Goal: Task Accomplishment & Management: Use online tool/utility

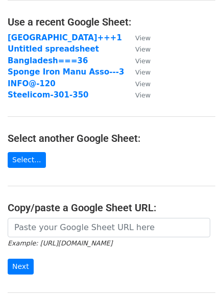
scroll to position [102, 0]
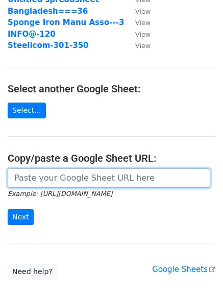
click at [67, 180] on input "url" at bounding box center [109, 177] width 202 height 19
paste input "https://docs.google.com/spreadsheets/d/1pGTzzpl_tPoKURcAvJZFapMCaNurnC8v90uubUx…"
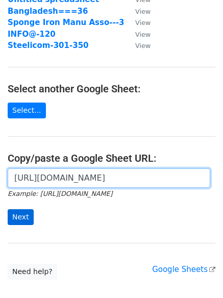
type input "https://docs.google.com/spreadsheets/d/1pGTzzpl_tPoKURcAvJZFapMCaNurnC8v90uubUx…"
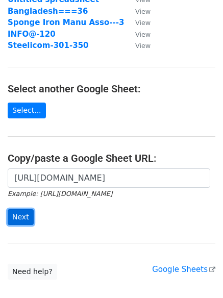
click at [28, 221] on input "Next" at bounding box center [21, 217] width 26 height 16
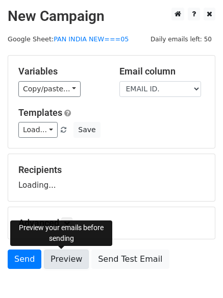
click at [59, 257] on link "Preview" at bounding box center [66, 258] width 45 height 19
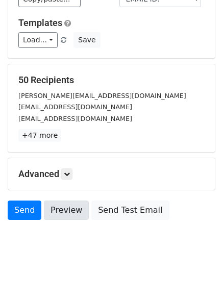
scroll to position [98, 0]
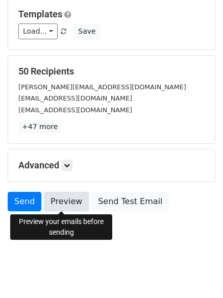
click at [61, 196] on link "Preview" at bounding box center [66, 201] width 45 height 19
click at [52, 201] on link "Preview" at bounding box center [66, 201] width 45 height 19
click at [67, 207] on link "Preview" at bounding box center [66, 201] width 45 height 19
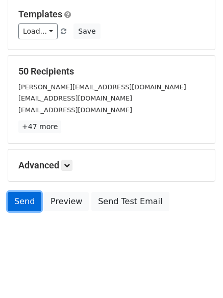
click at [21, 200] on link "Send" at bounding box center [25, 201] width 34 height 19
